Goal: Book appointment/travel/reservation

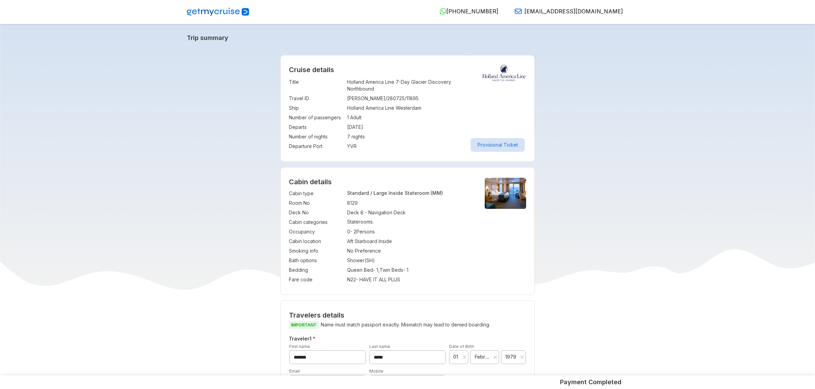
select select "*"
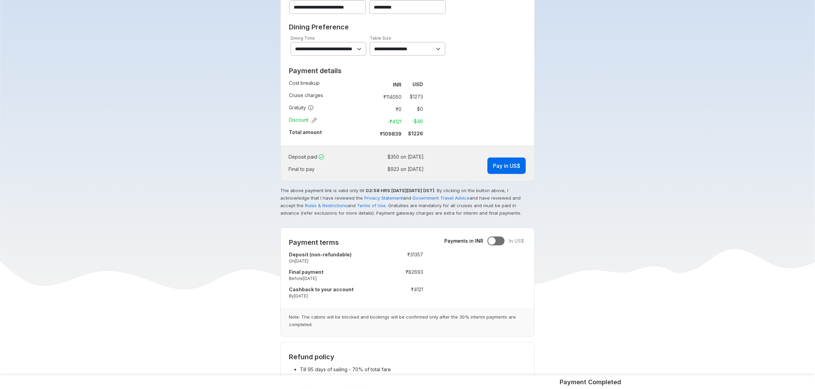
scroll to position [376, 0]
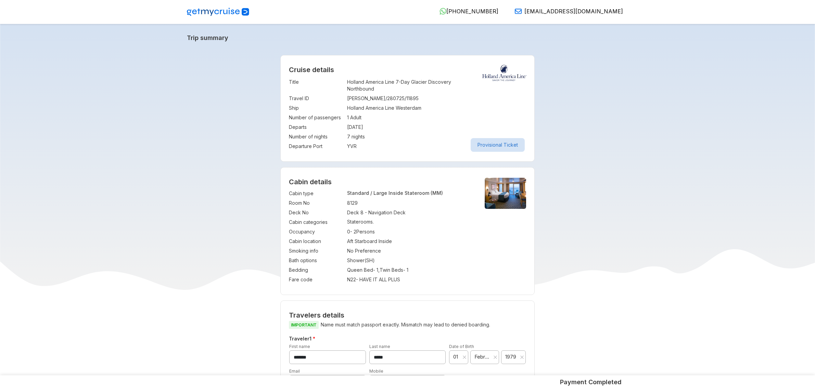
select select "*"
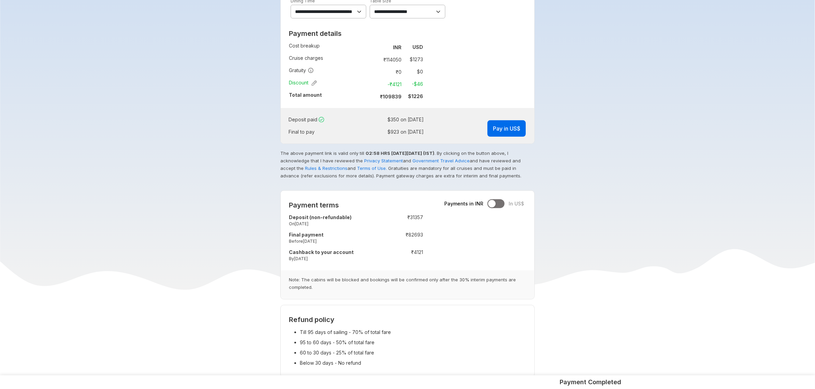
scroll to position [325, 0]
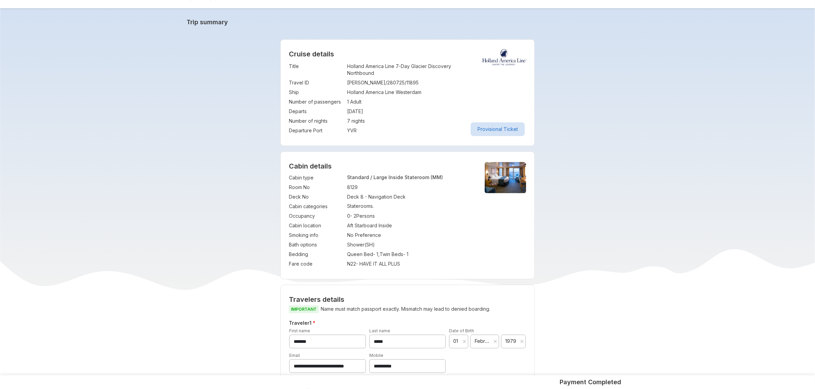
scroll to position [17, 0]
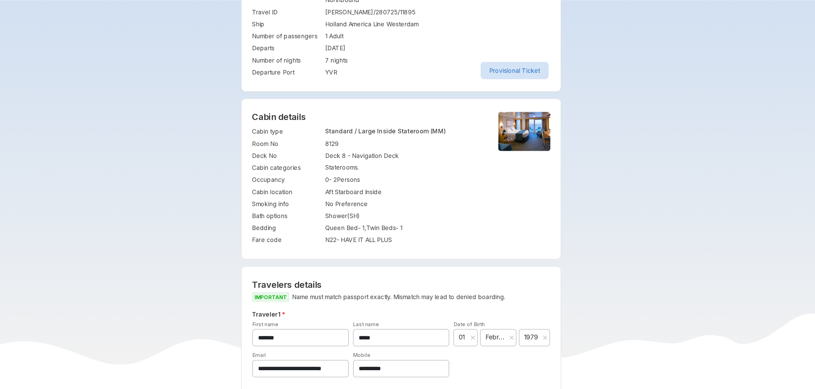
scroll to position [0, 0]
